Goal: Find specific page/section: Find specific page/section

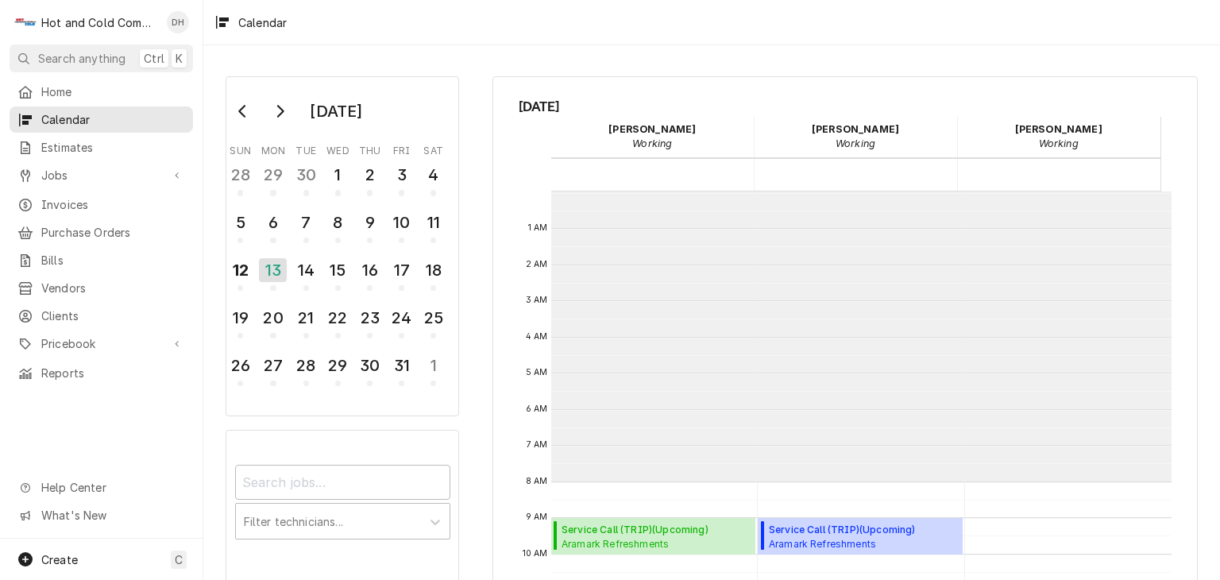
scroll to position [289, 0]
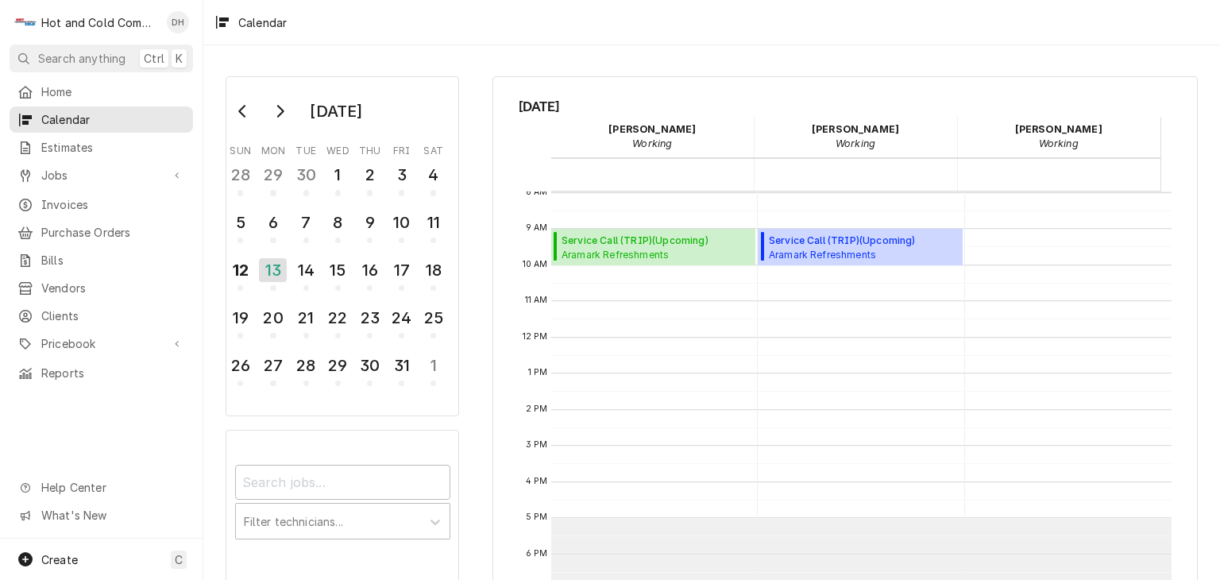
click at [783, 31] on div "Calendar" at bounding box center [711, 22] width 1017 height 44
click at [674, 24] on div "Calendar" at bounding box center [711, 22] width 1017 height 44
click at [218, 54] on div "October 2025 Sun Mon Tue Wed Thu Fri Sat 28 29 30 1 2 3 4 5 6 7 8 9 10 11 12 13…" at bounding box center [711, 312] width 1017 height 535
click at [132, 82] on div "Home" at bounding box center [101, 92] width 177 height 20
click at [130, 116] on span "Calendar" at bounding box center [113, 119] width 144 height 17
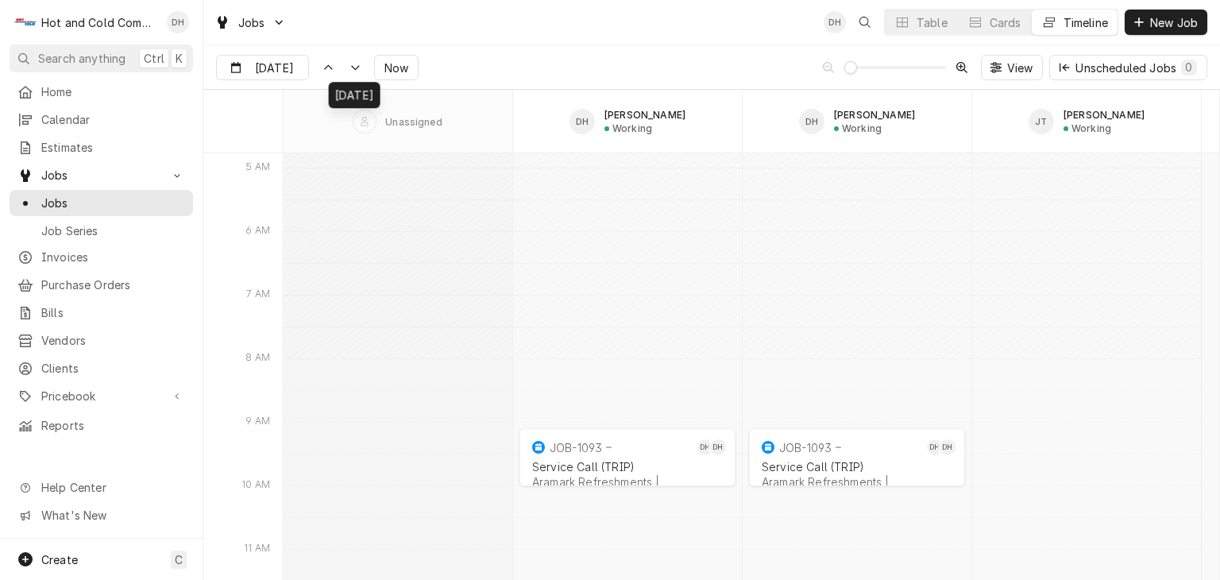
scroll to position [9450, 0]
